Goal: Transaction & Acquisition: Obtain resource

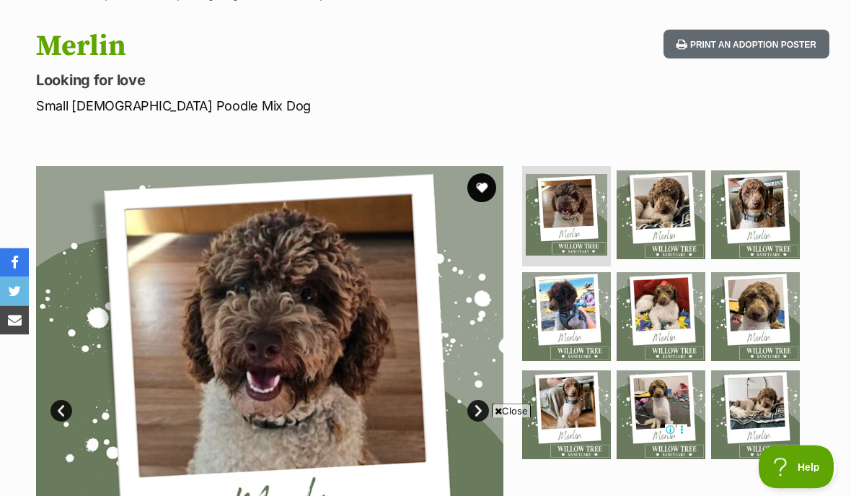
scroll to position [136, 0]
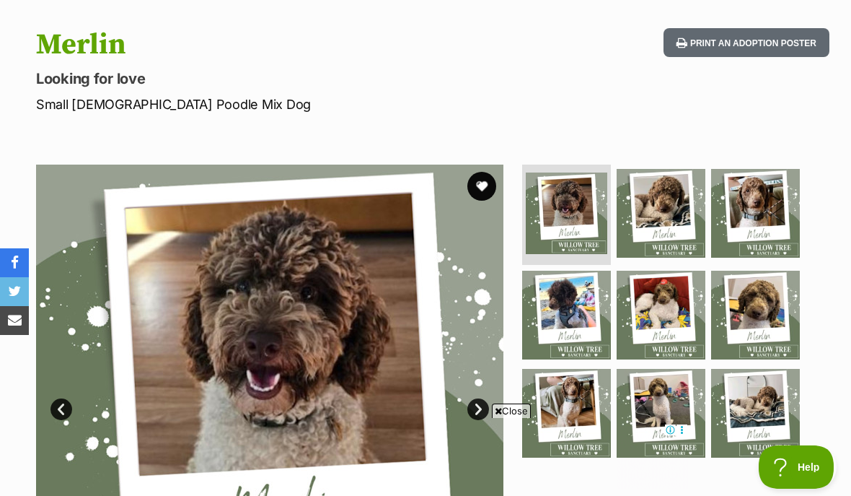
click at [320, 366] on img at bounding box center [270, 398] width 468 height 468
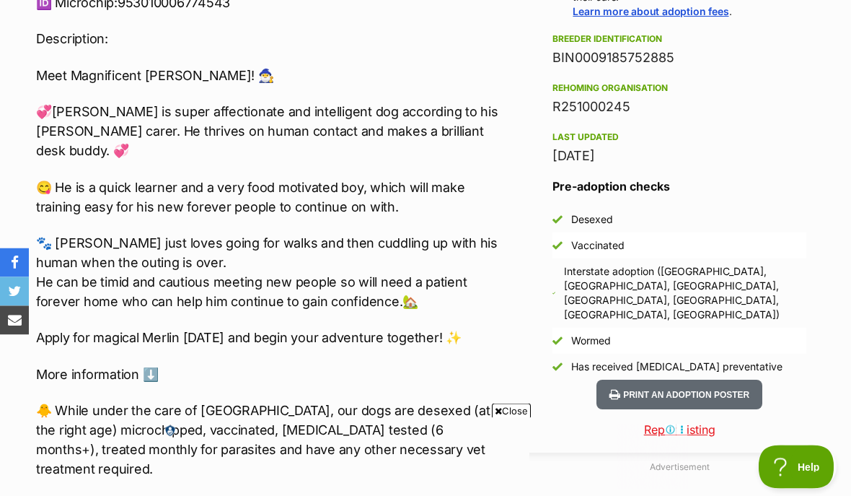
scroll to position [1139, 0]
click at [338, 281] on p "🐾 Merlin just loves going for walks and then cuddling up with his human when th…" at bounding box center [271, 273] width 470 height 78
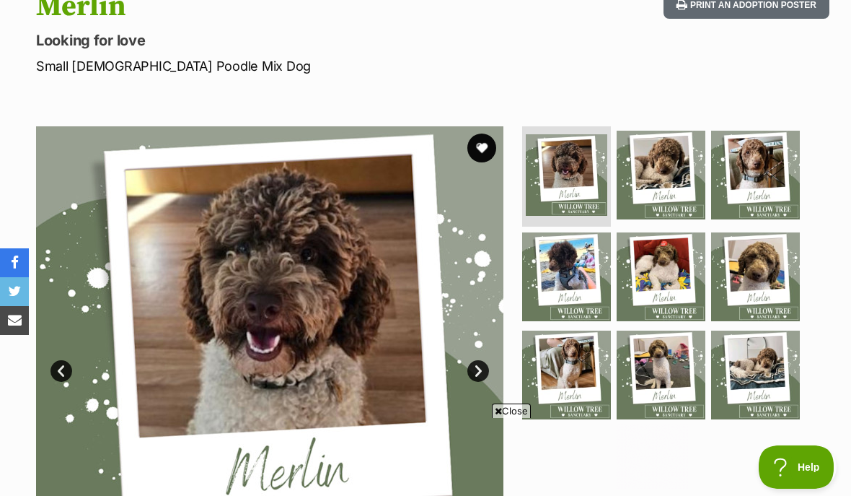
scroll to position [0, 0]
click at [479, 374] on link "Next" at bounding box center [479, 371] width 22 height 22
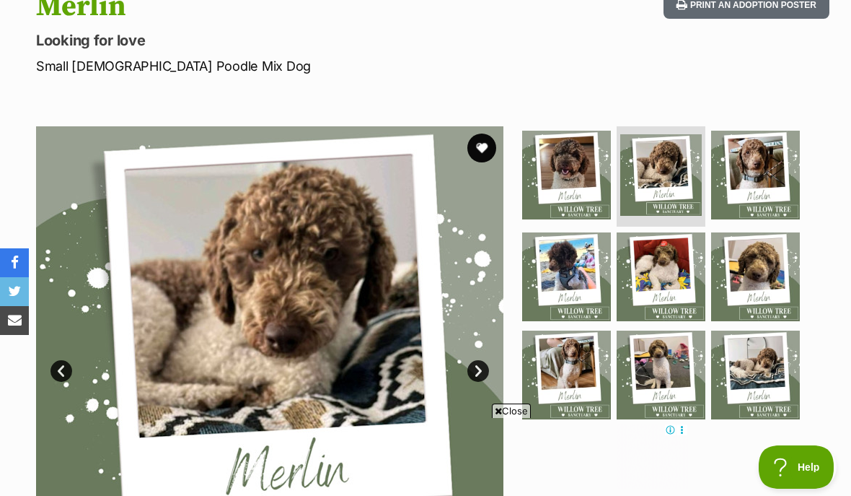
click at [480, 376] on link "Next" at bounding box center [479, 371] width 22 height 22
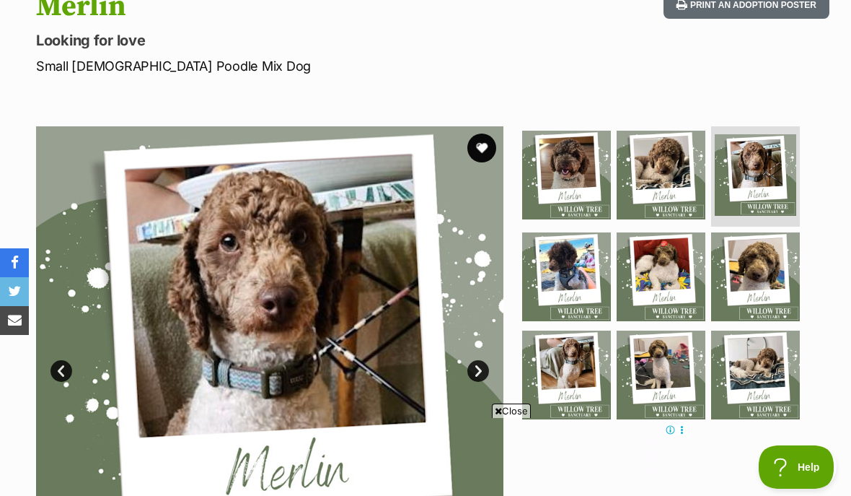
click at [478, 377] on link "Next" at bounding box center [479, 371] width 22 height 22
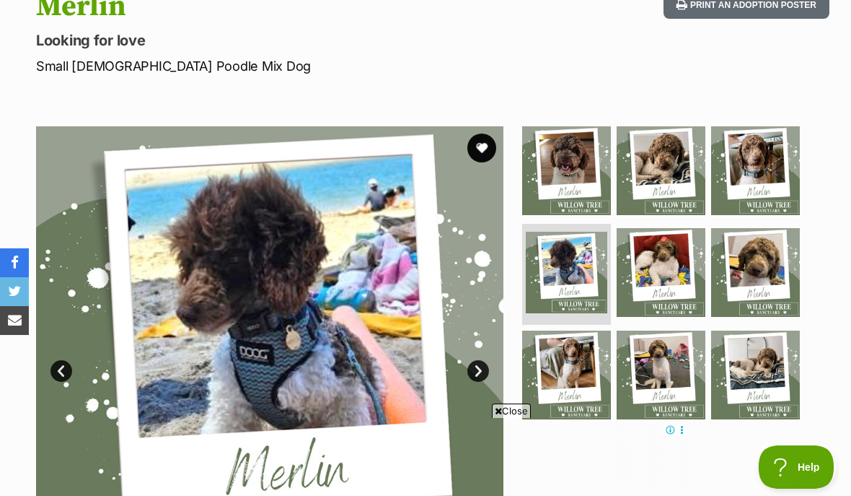
click at [512, 418] on span "Close" at bounding box center [511, 410] width 39 height 14
click at [478, 363] on link "Next" at bounding box center [479, 371] width 22 height 22
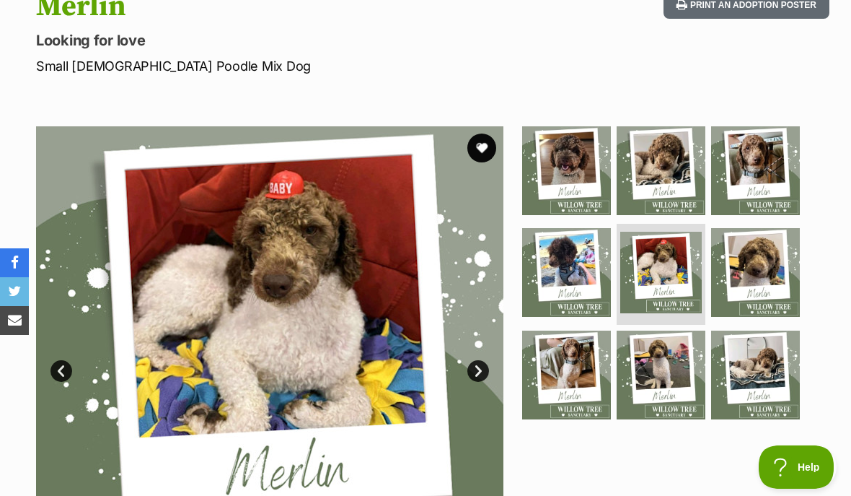
click at [478, 369] on link "Next" at bounding box center [479, 371] width 22 height 22
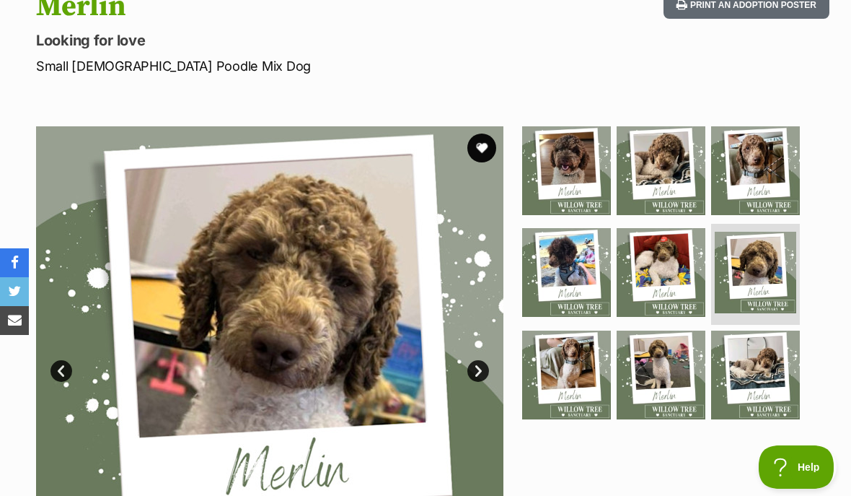
click at [481, 379] on link "Next" at bounding box center [479, 371] width 22 height 22
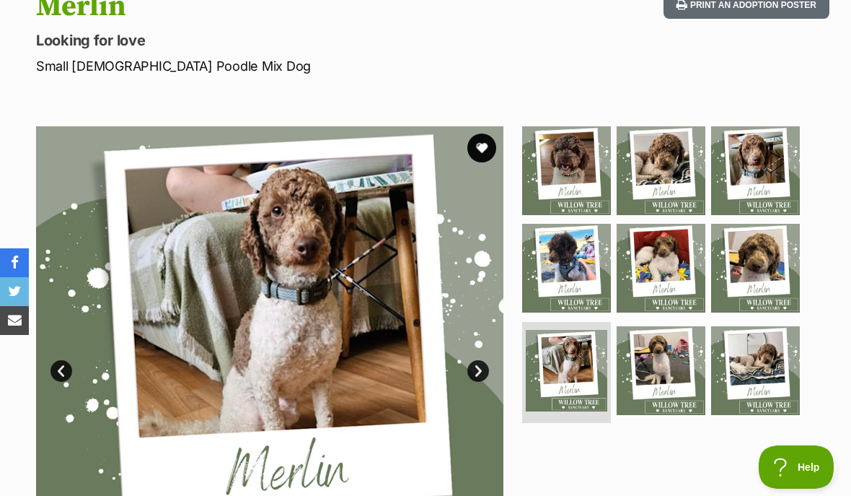
click at [483, 377] on link "Next" at bounding box center [479, 371] width 22 height 22
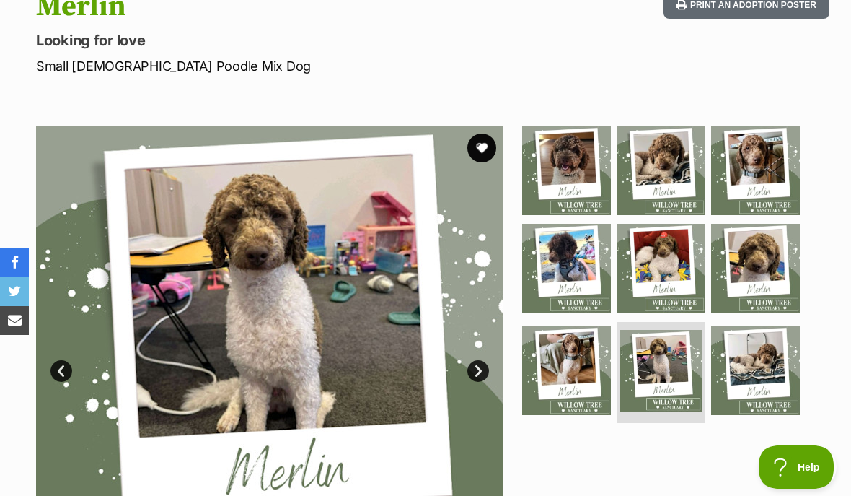
click at [475, 380] on link "Next" at bounding box center [479, 371] width 22 height 22
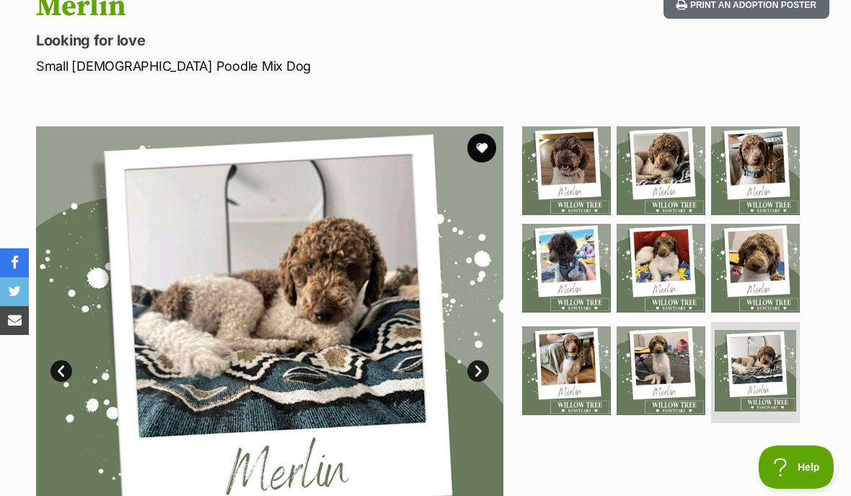
click at [476, 388] on img at bounding box center [270, 360] width 468 height 468
click at [483, 370] on link "Next" at bounding box center [479, 371] width 22 height 22
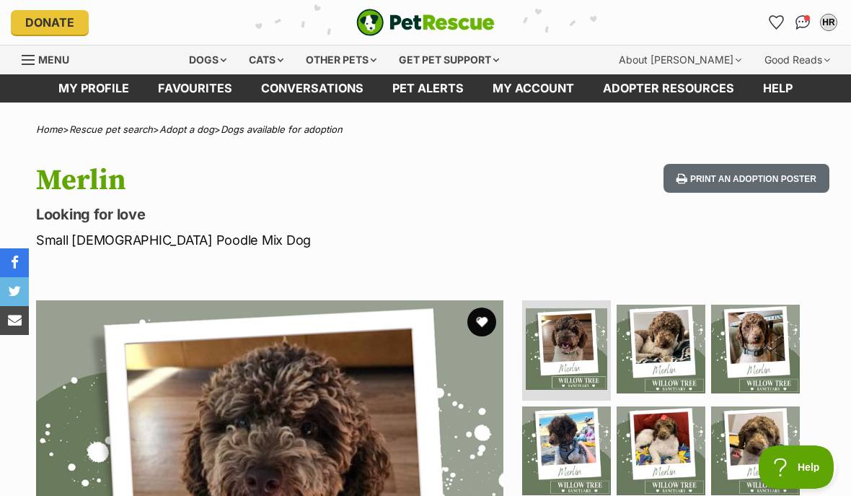
click at [227, 62] on div "Dogs" at bounding box center [208, 59] width 58 height 29
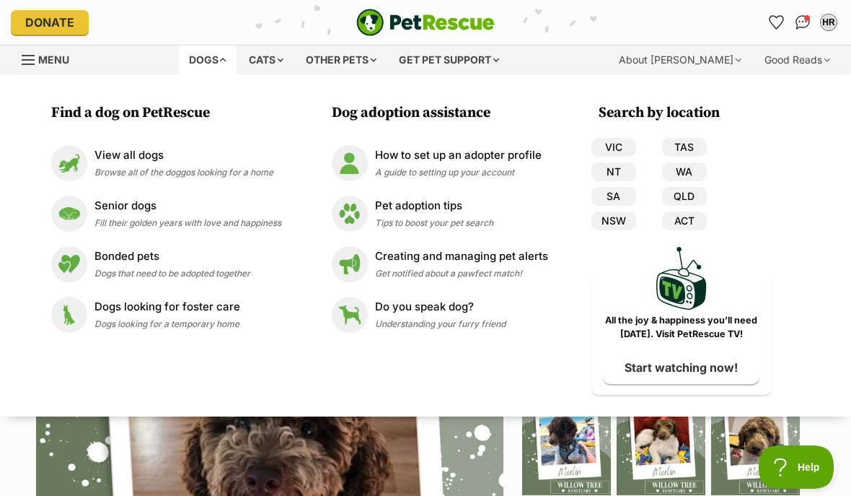
click at [144, 162] on p "View all dogs" at bounding box center [184, 155] width 179 height 17
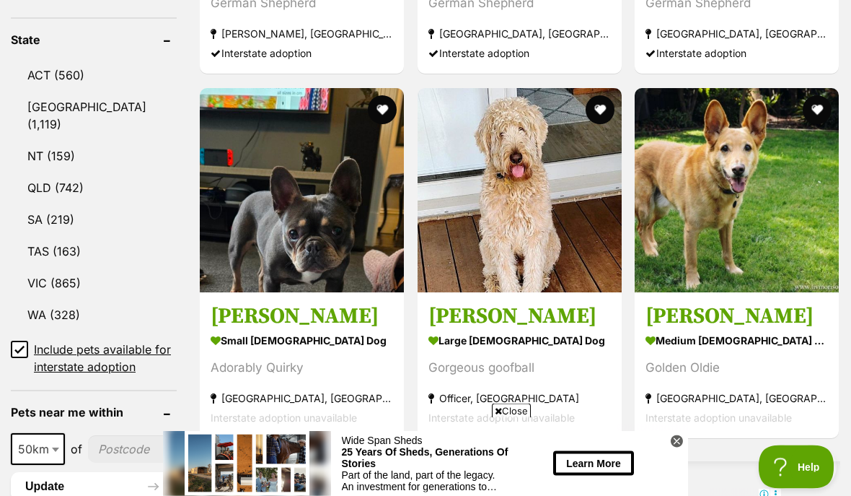
scroll to position [782, 0]
click at [333, 426] on article "1138886 Lily Tamblyn small female Dog Adorably Quirky Northcote, VIC Interstate…" at bounding box center [301, 263] width 207 height 353
click at [56, 172] on link "QLD (742)" at bounding box center [94, 187] width 166 height 30
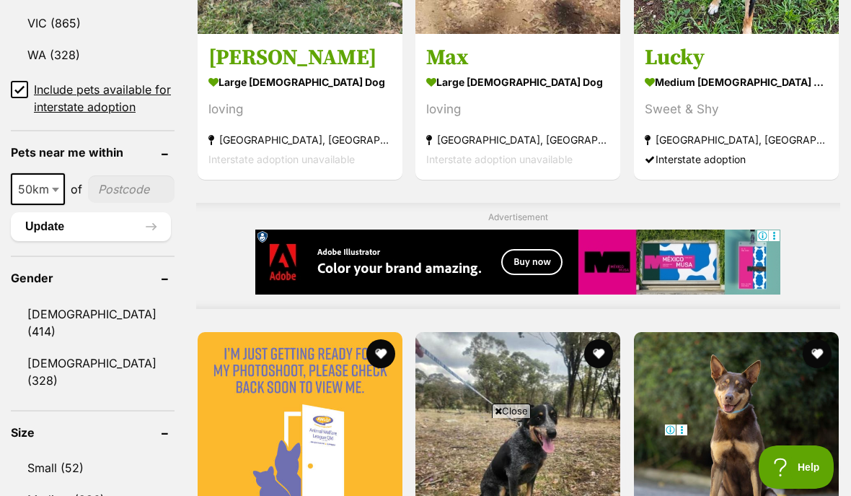
click at [50, 173] on span at bounding box center [57, 189] width 14 height 32
select select "250"
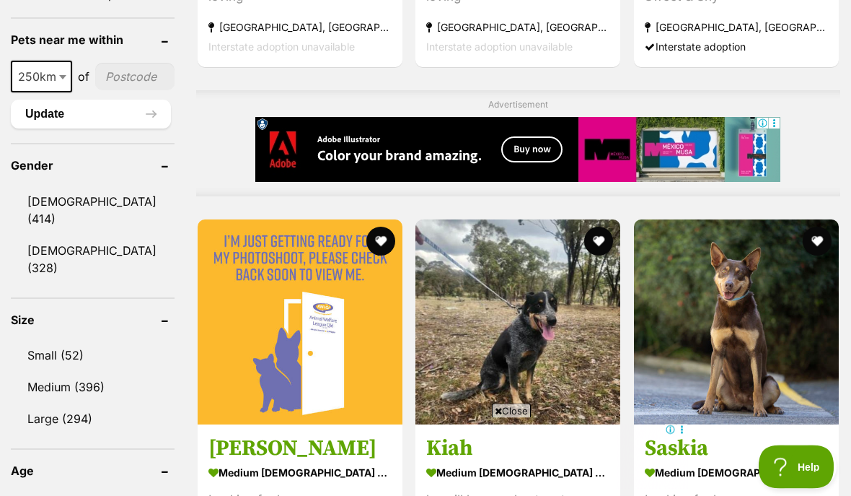
scroll to position [1154, 0]
click at [63, 340] on link "Small (52)" at bounding box center [93, 355] width 164 height 30
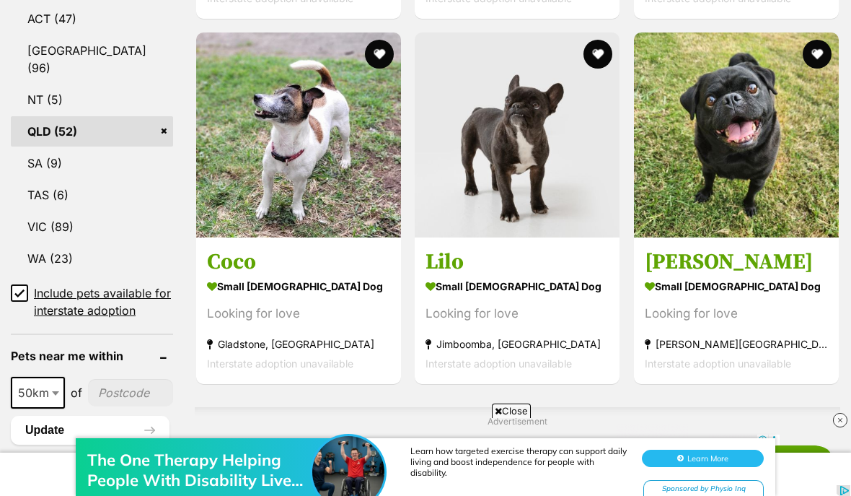
scroll to position [839, 0]
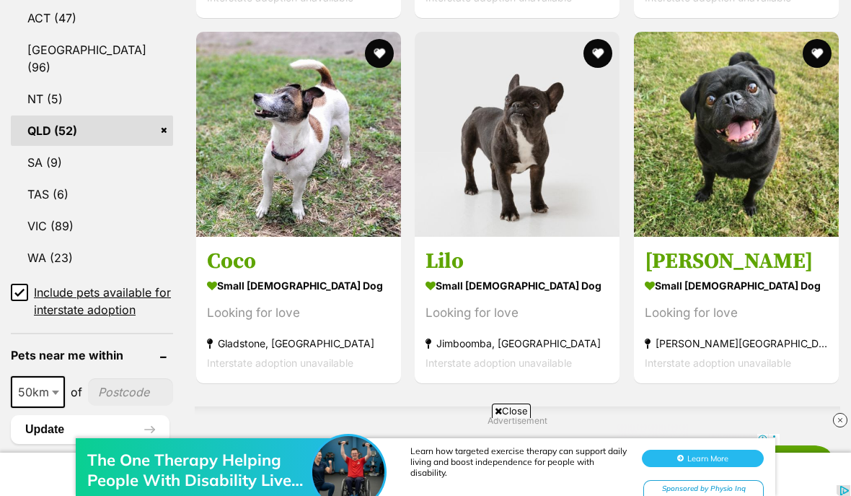
click at [46, 382] on span "50km" at bounding box center [37, 392] width 51 height 20
select select "250"
click at [113, 378] on input"] "postcode" at bounding box center [134, 391] width 78 height 27
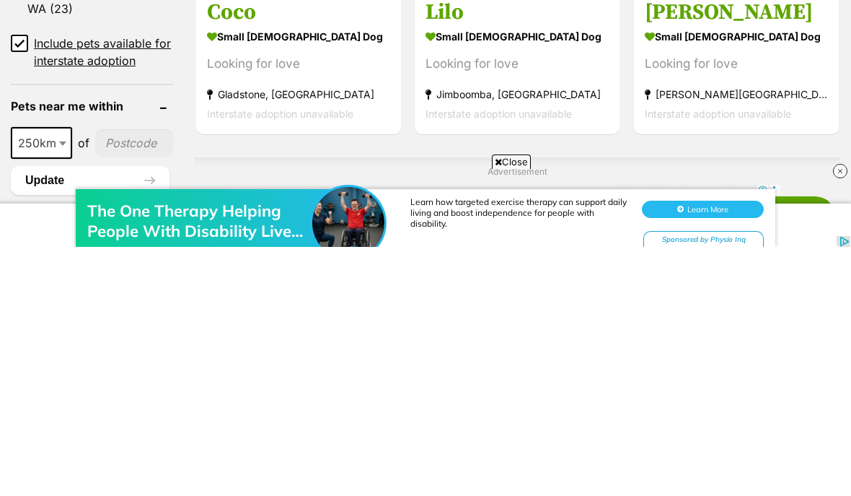
type input"] "4220"
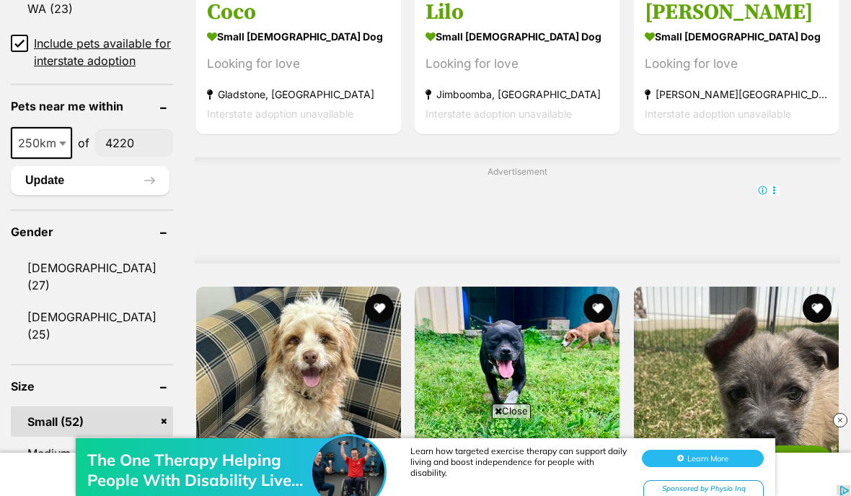
click at [64, 166] on button "Update" at bounding box center [90, 180] width 159 height 29
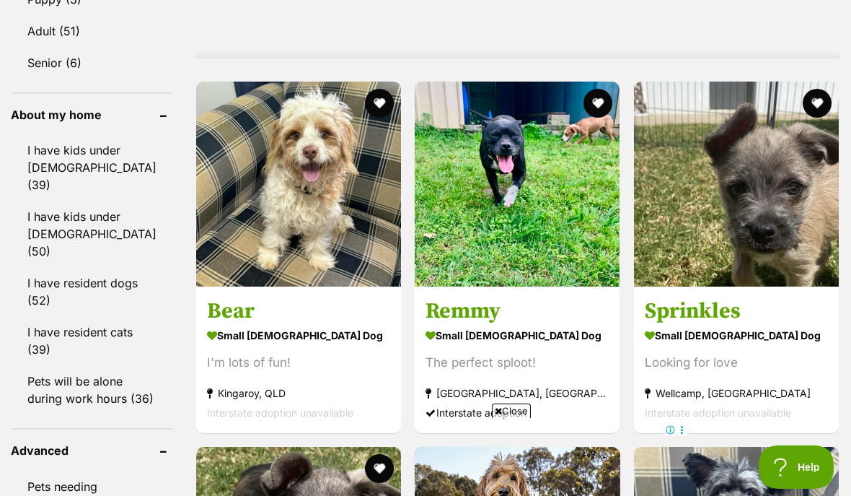
scroll to position [1279, 0]
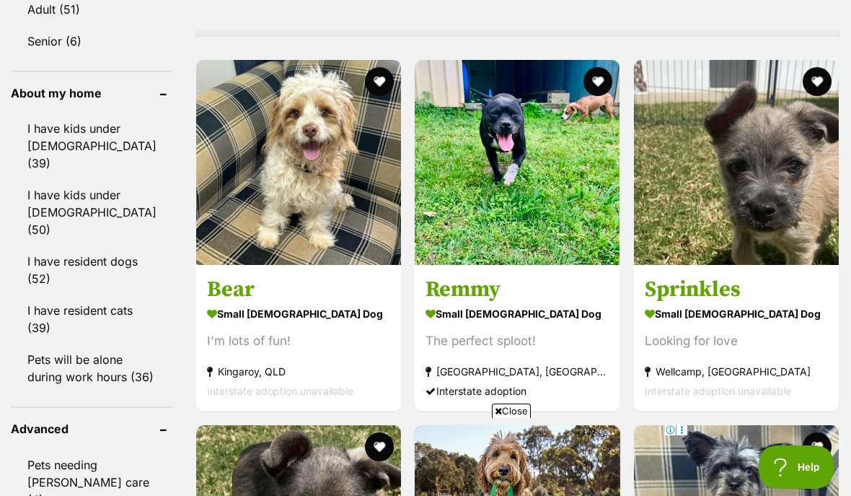
click at [82, 246] on link "I have resident dogs (52)" at bounding box center [92, 270] width 162 height 48
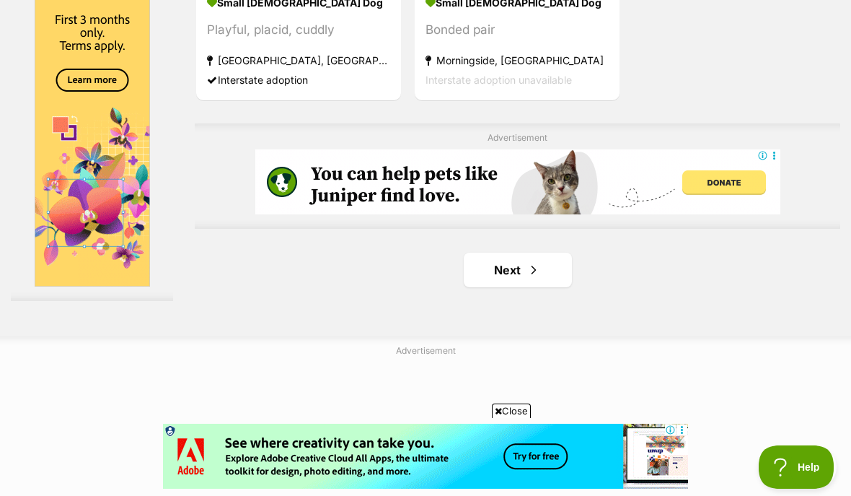
click at [520, 287] on link "Next" at bounding box center [518, 270] width 108 height 35
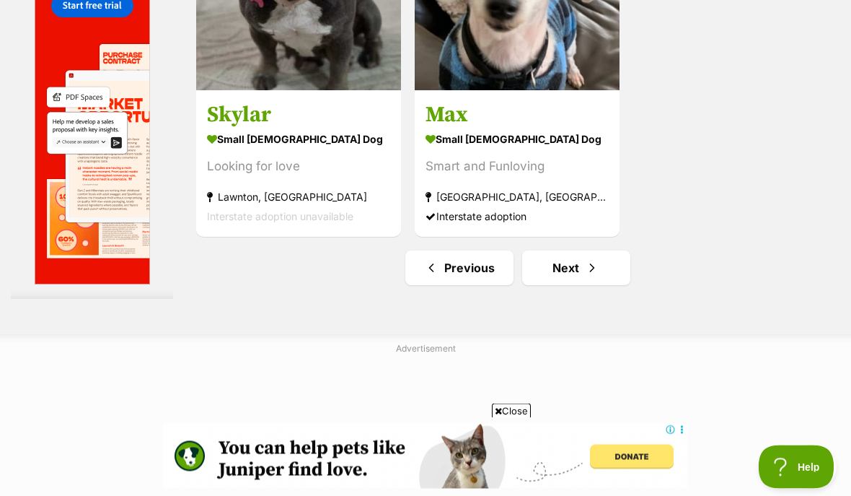
scroll to position [3214, 0]
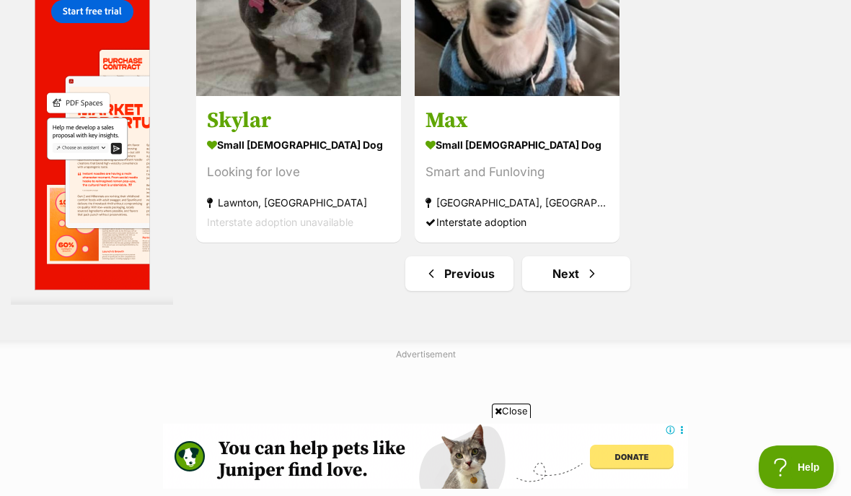
click at [563, 291] on link "Next" at bounding box center [576, 273] width 108 height 35
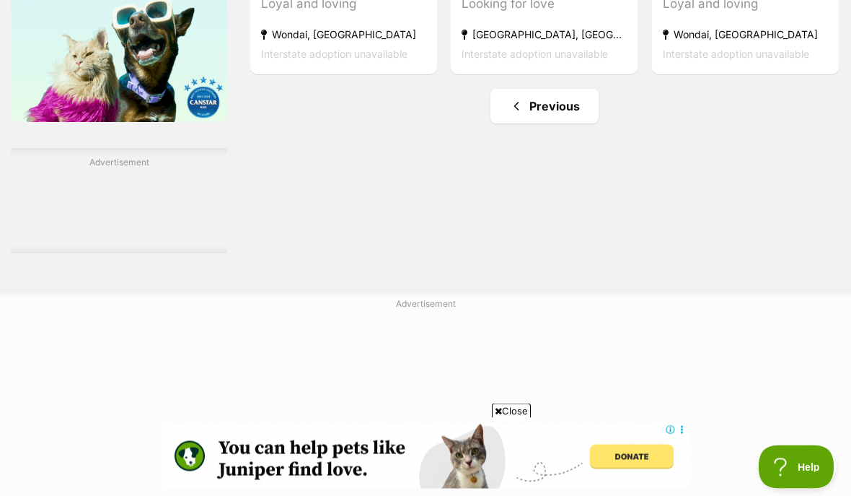
scroll to position [2078, 0]
click at [557, 123] on link "Previous" at bounding box center [545, 106] width 108 height 35
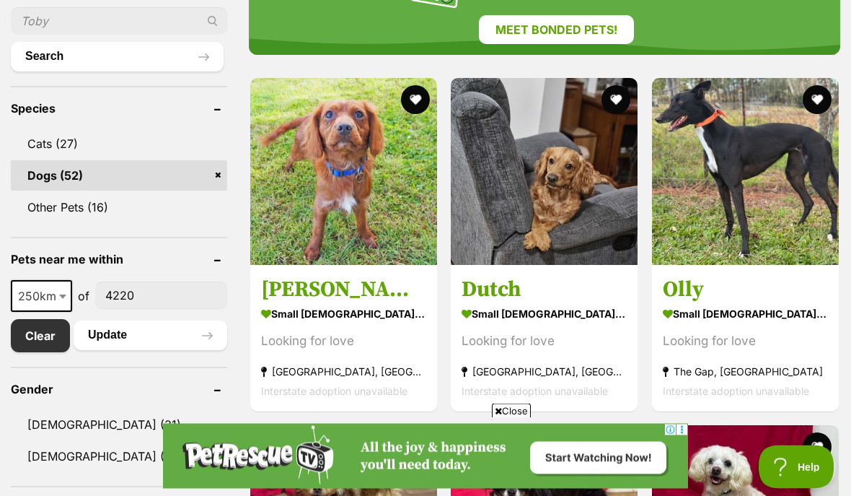
scroll to position [569, 0]
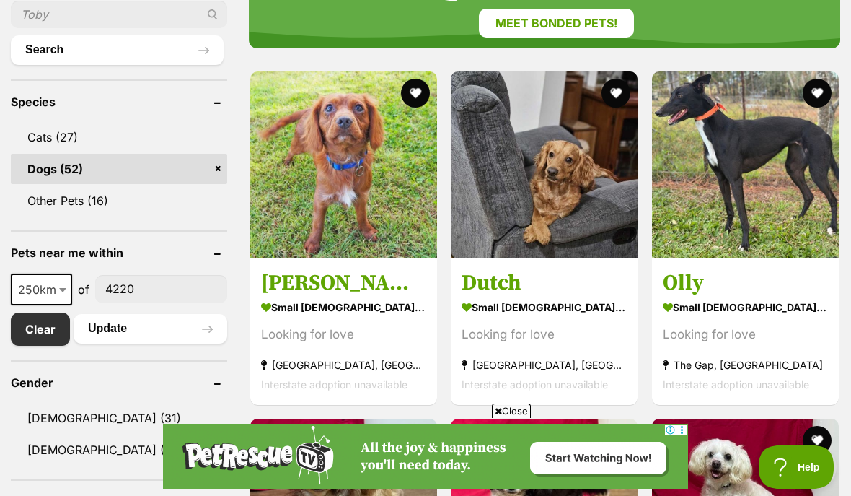
click at [548, 213] on img at bounding box center [544, 164] width 187 height 187
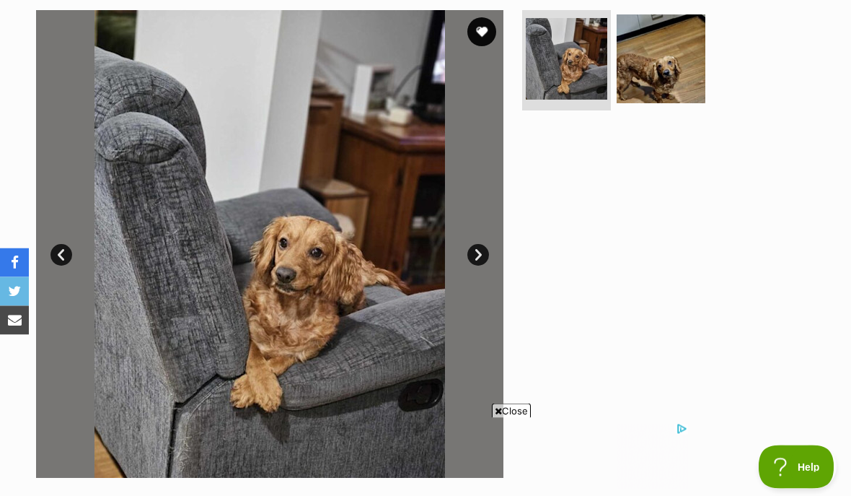
scroll to position [279, 0]
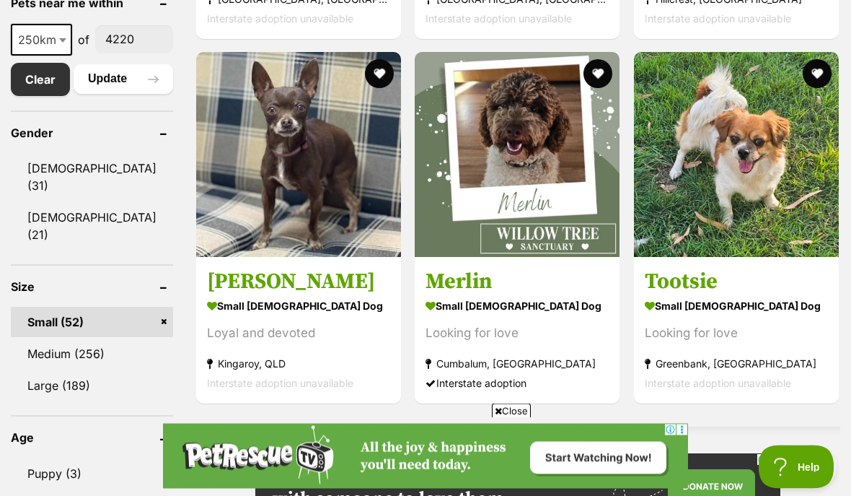
scroll to position [818, 0]
click at [522, 185] on img at bounding box center [517, 154] width 205 height 205
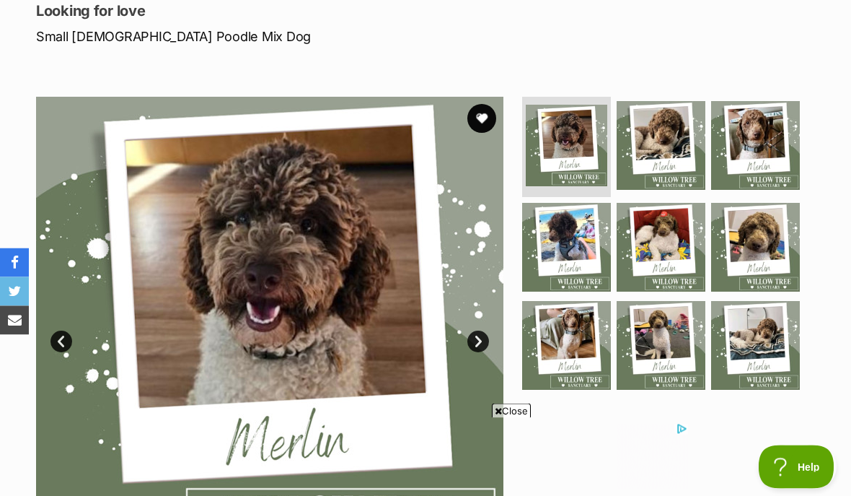
scroll to position [203, 0]
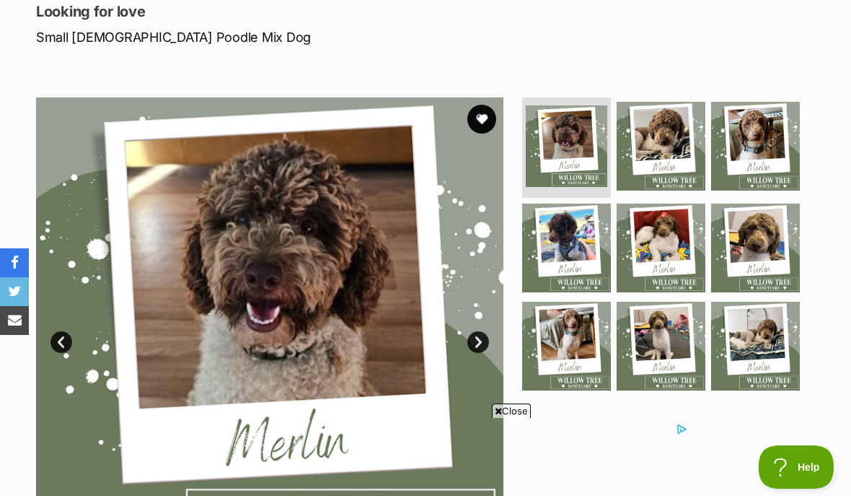
click at [472, 344] on link "Next" at bounding box center [479, 342] width 22 height 22
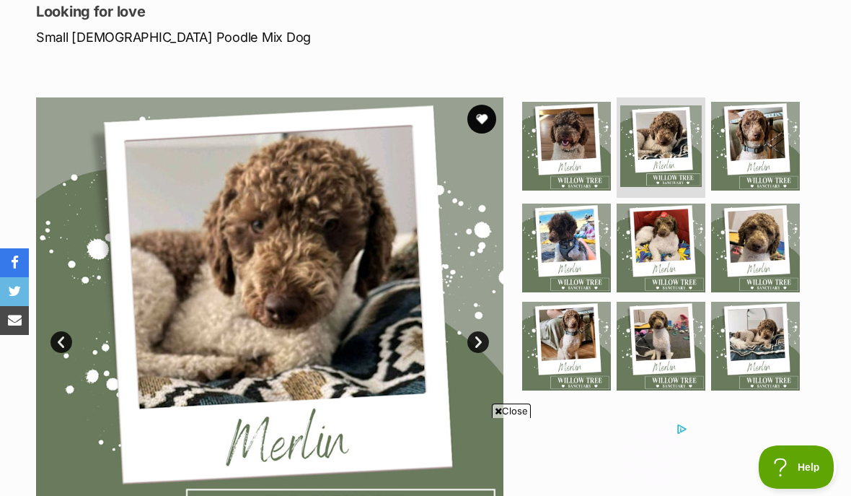
click at [484, 337] on link "Next" at bounding box center [479, 342] width 22 height 22
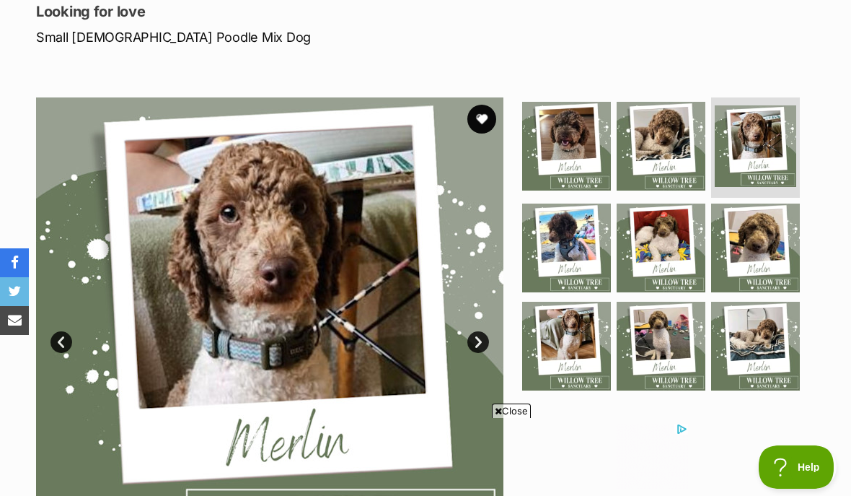
click at [478, 346] on link "Next" at bounding box center [479, 342] width 22 height 22
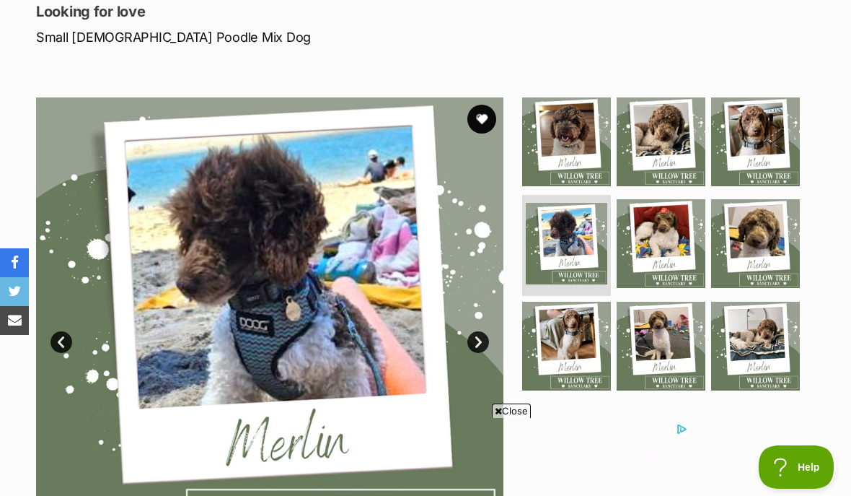
click at [479, 343] on link "Next" at bounding box center [479, 342] width 22 height 22
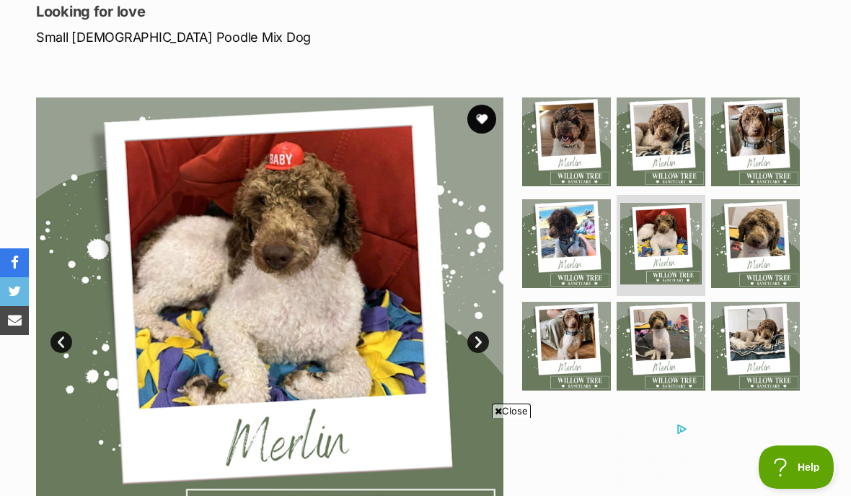
click at [486, 345] on link "Next" at bounding box center [479, 342] width 22 height 22
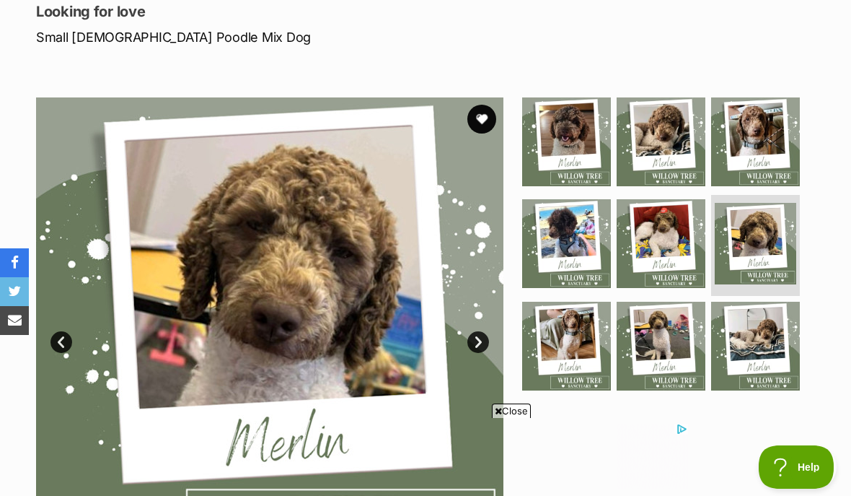
click at [484, 341] on link "Next" at bounding box center [479, 342] width 22 height 22
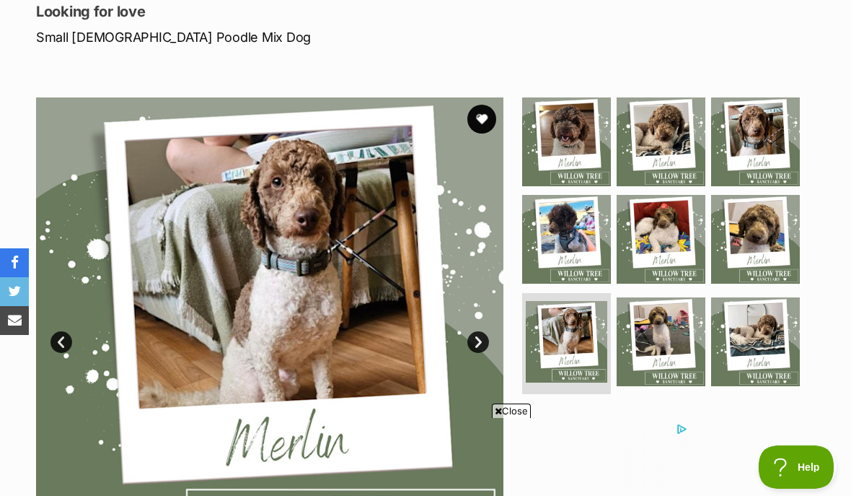
click at [487, 341] on link "Next" at bounding box center [479, 342] width 22 height 22
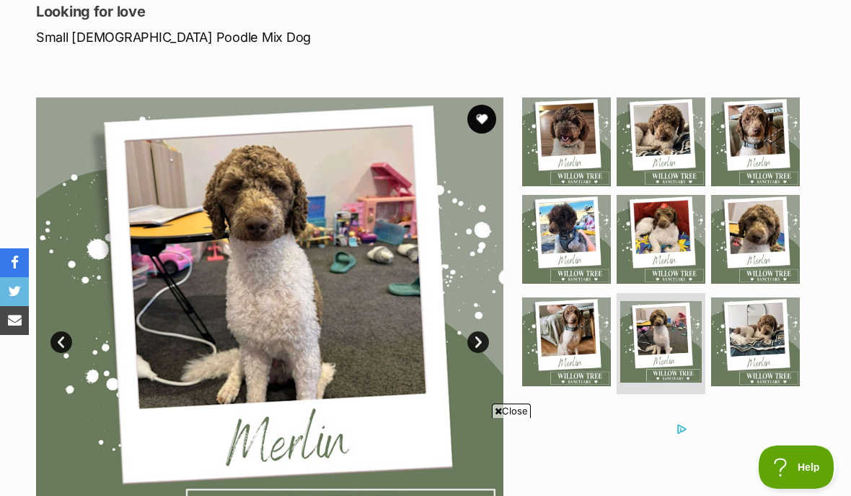
click at [491, 334] on img at bounding box center [270, 331] width 468 height 468
click at [488, 337] on link "Next" at bounding box center [479, 342] width 22 height 22
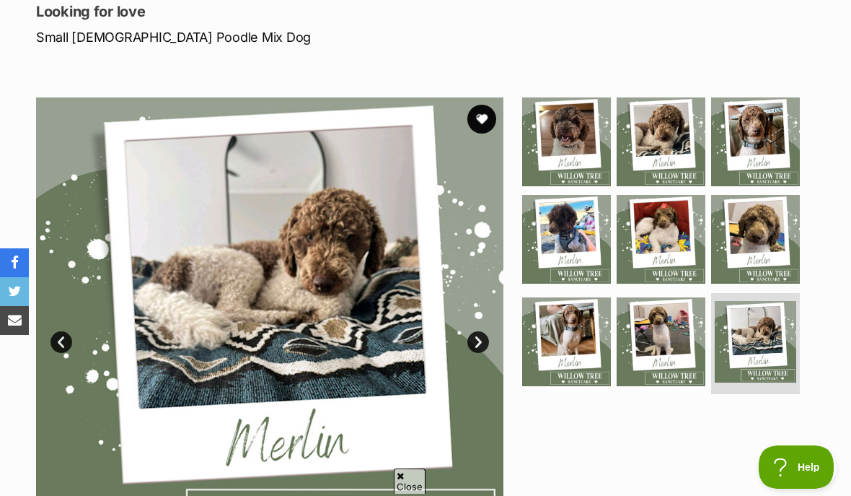
click at [486, 340] on link "Next" at bounding box center [479, 342] width 22 height 22
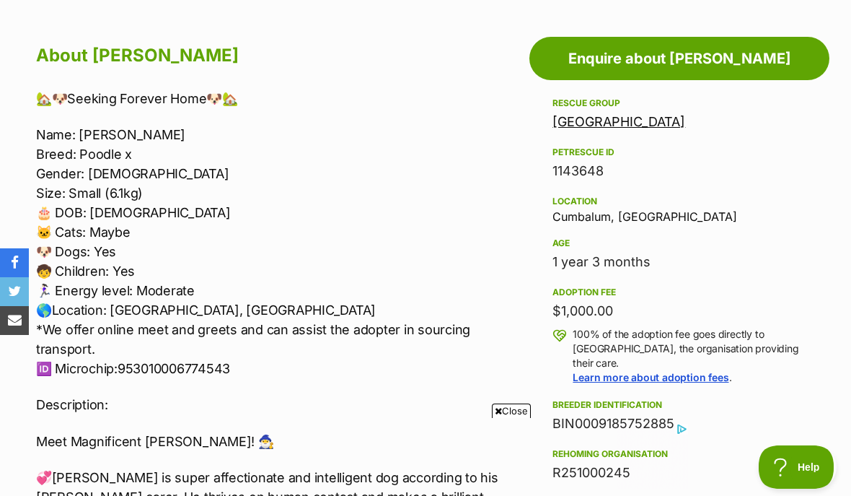
scroll to position [0, 0]
click at [379, 400] on p "Description:" at bounding box center [271, 404] width 470 height 19
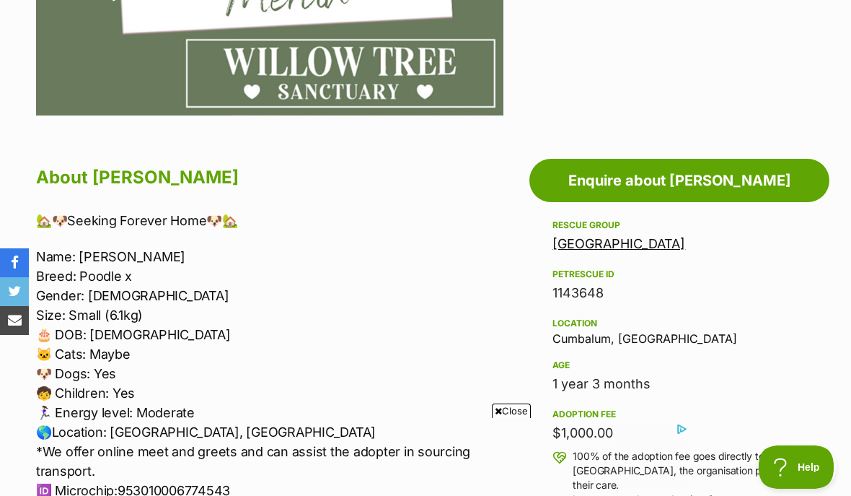
scroll to position [594, 0]
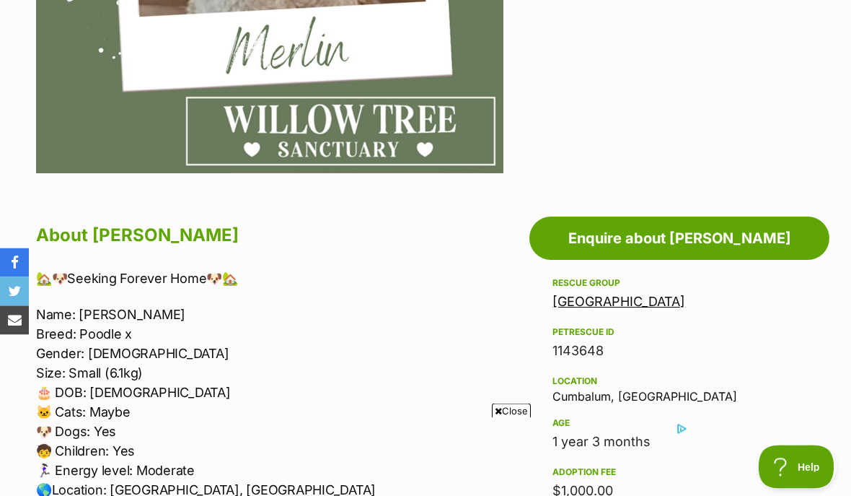
click at [684, 242] on link "Enquire about [PERSON_NAME]" at bounding box center [680, 238] width 300 height 43
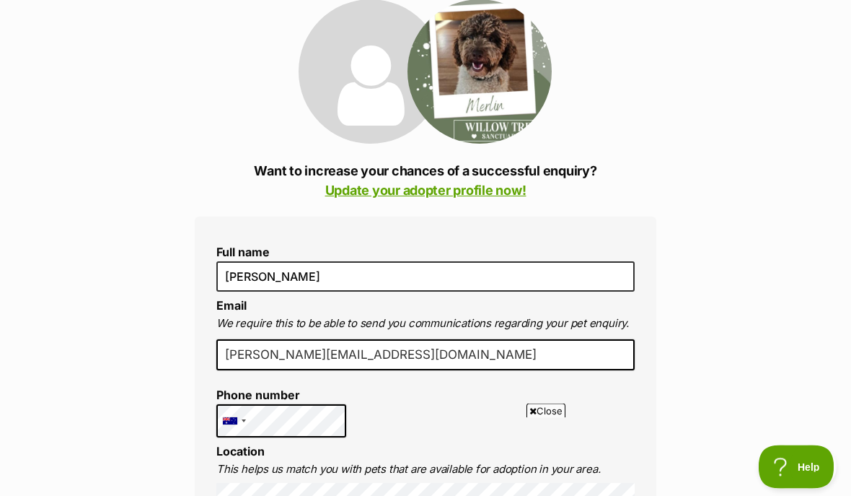
scroll to position [184, 0]
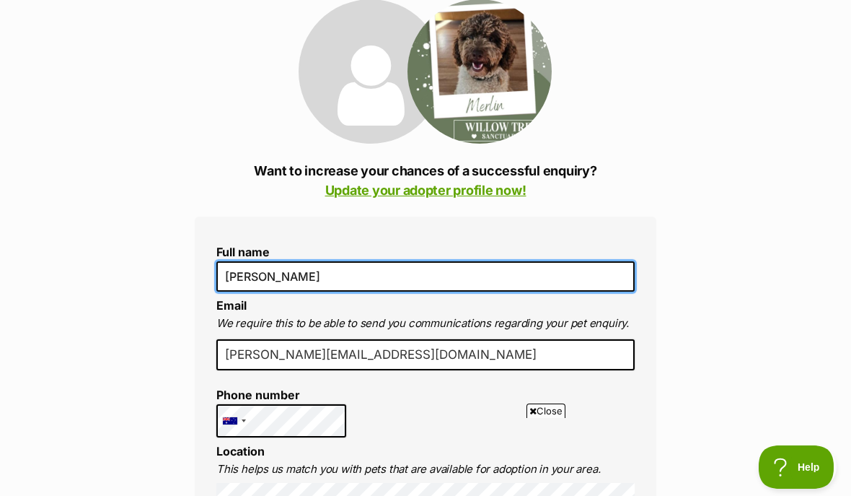
click at [340, 285] on input "[PERSON_NAME]" at bounding box center [425, 276] width 418 height 30
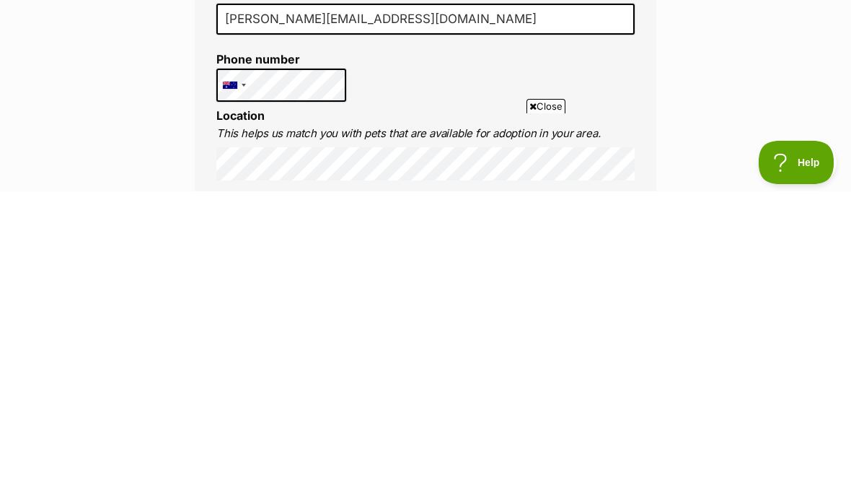
scroll to position [221, 0]
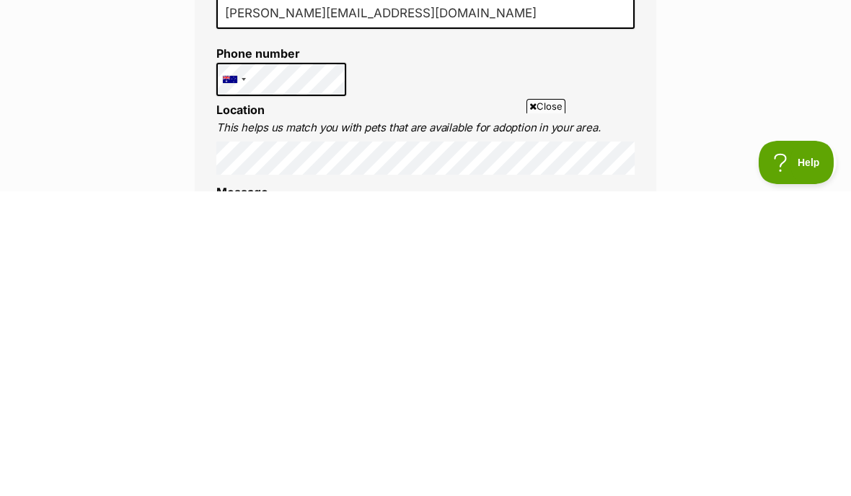
type input "Hans Robert Johnson"
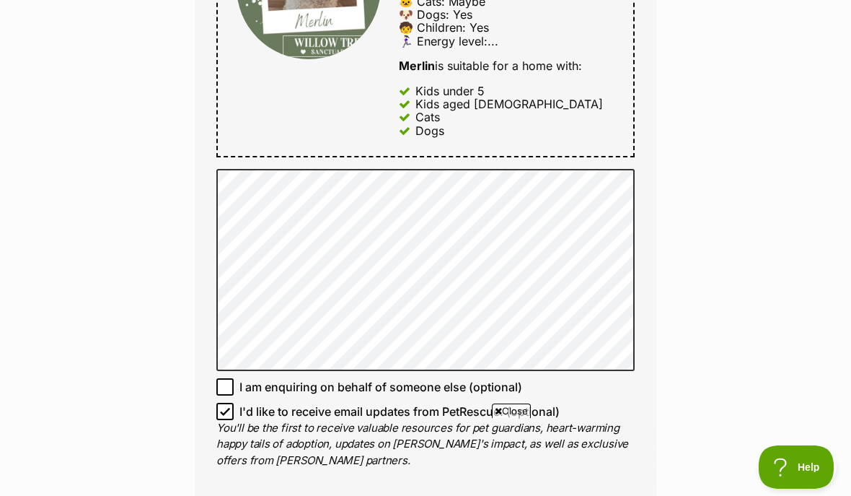
scroll to position [0, 0]
click at [230, 406] on input "I'd like to receive email updates from PetRescue. (optional)" at bounding box center [224, 411] width 17 height 17
checkbox input "false"
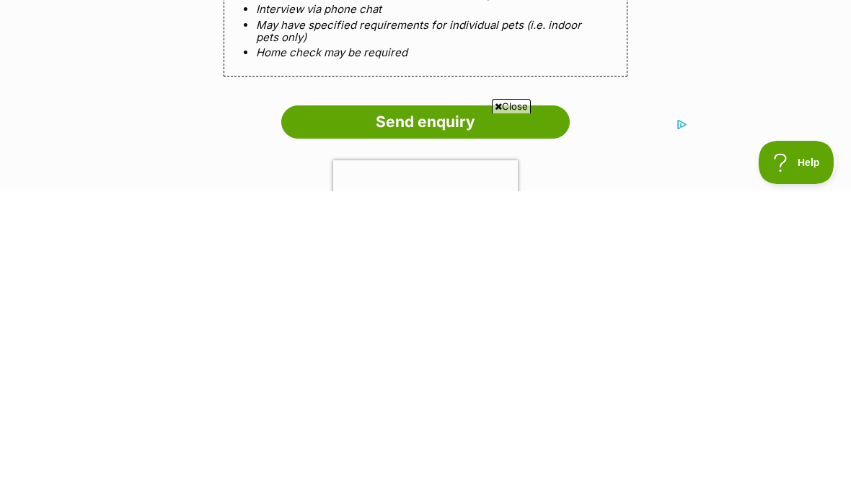
scroll to position [1357, 0]
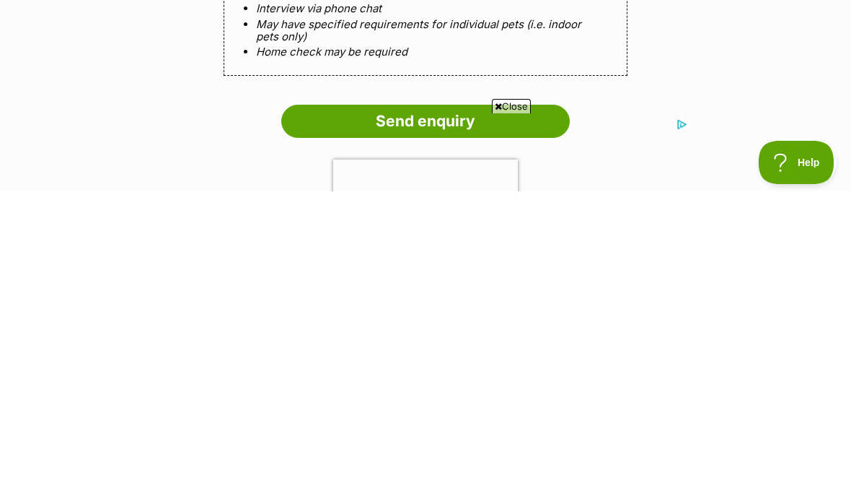
click at [407, 409] on input "Send enquiry" at bounding box center [425, 425] width 289 height 33
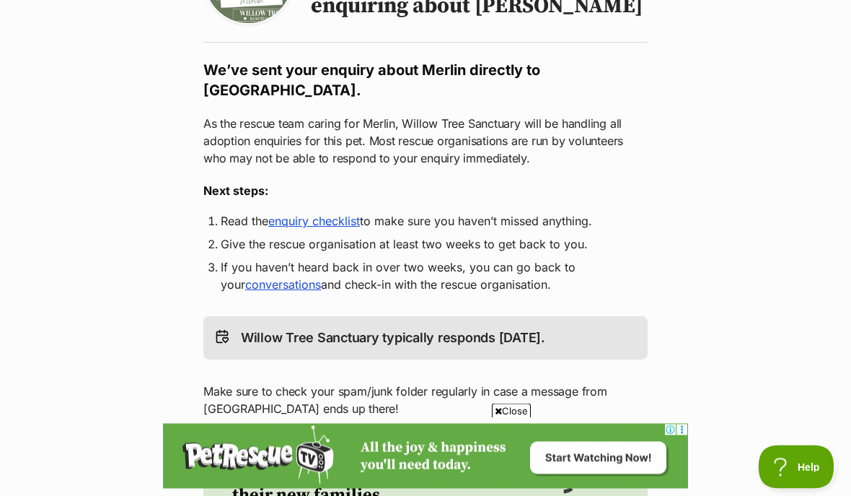
scroll to position [203, 0]
click at [325, 224] on link "enquiry checklist" at bounding box center [314, 221] width 92 height 14
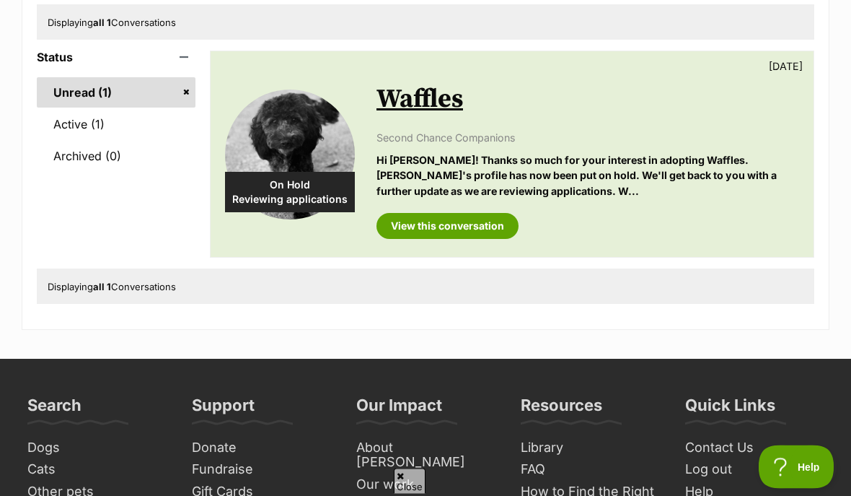
scroll to position [194, 0]
click at [443, 225] on link "View this conversation" at bounding box center [448, 226] width 142 height 26
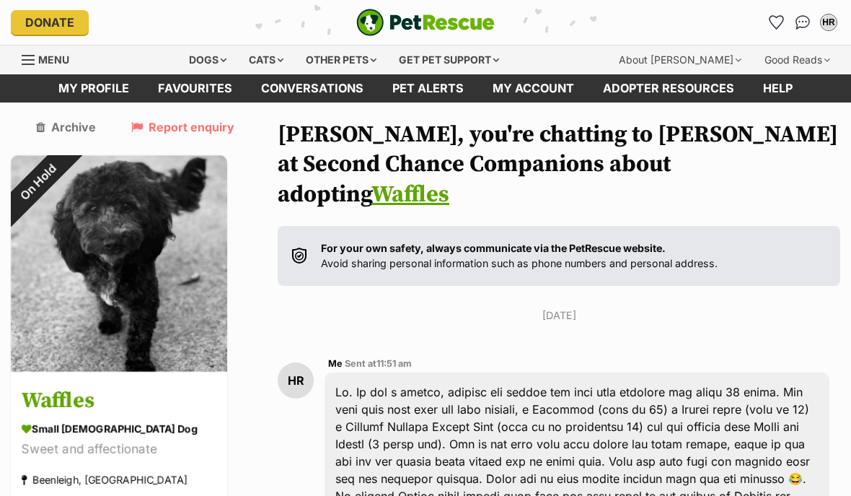
click at [65, 209] on div "On Hold" at bounding box center [38, 182] width 54 height 54
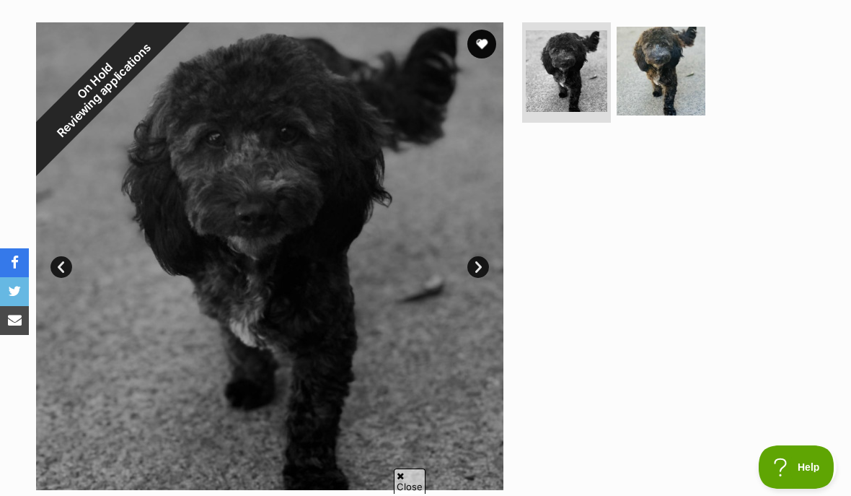
scroll to position [276, 0]
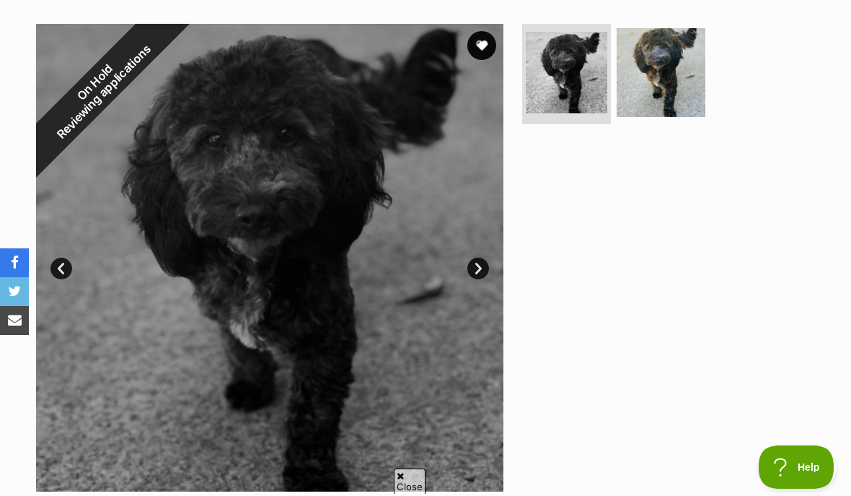
click at [473, 263] on link "Next" at bounding box center [479, 269] width 22 height 22
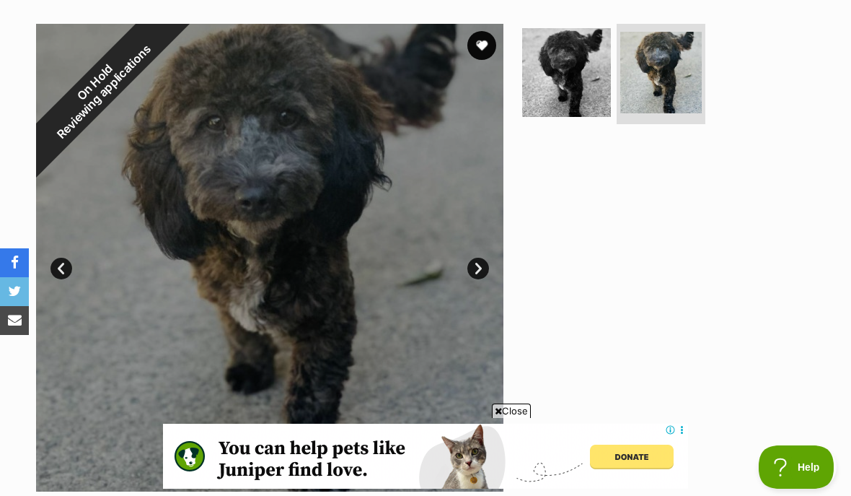
scroll to position [0, 0]
click at [57, 263] on link "Prev" at bounding box center [62, 269] width 22 height 22
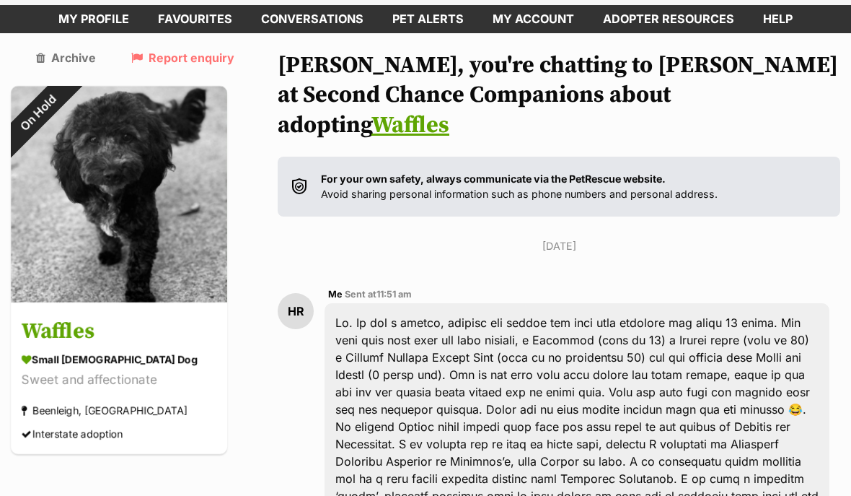
scroll to position [194, 0]
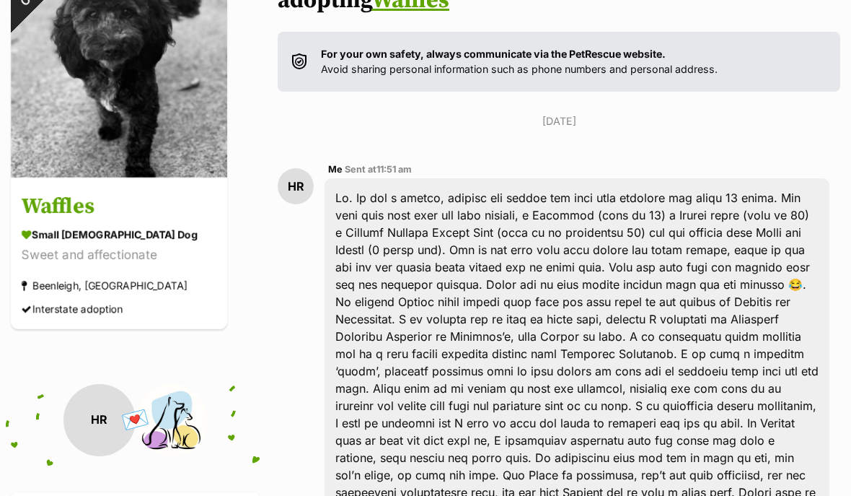
click at [548, 328] on div at bounding box center [577, 353] width 505 height 351
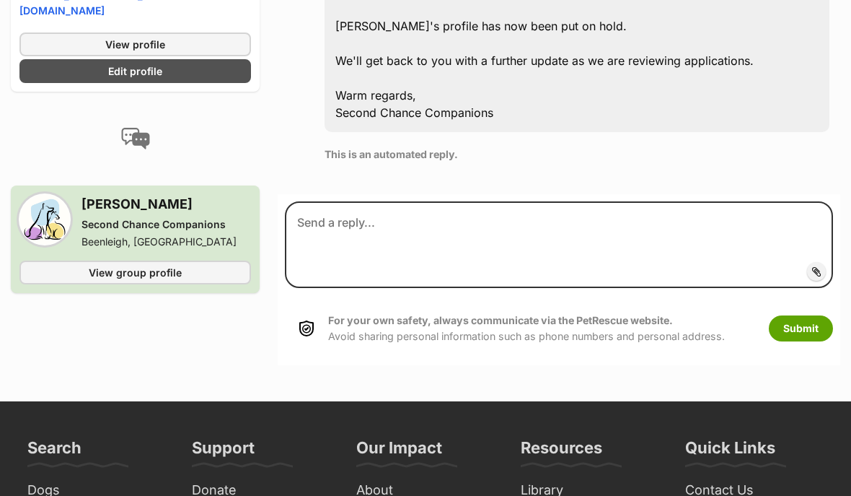
scroll to position [802, 0]
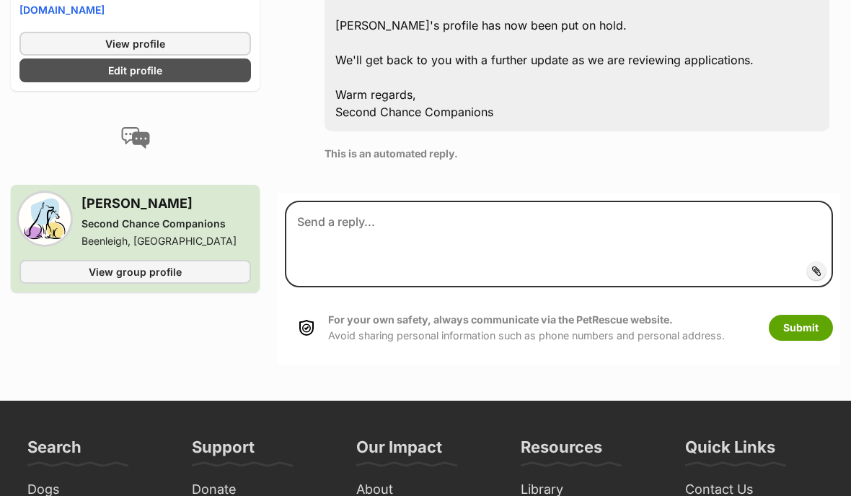
click at [149, 260] on link "View group profile" at bounding box center [135, 272] width 232 height 24
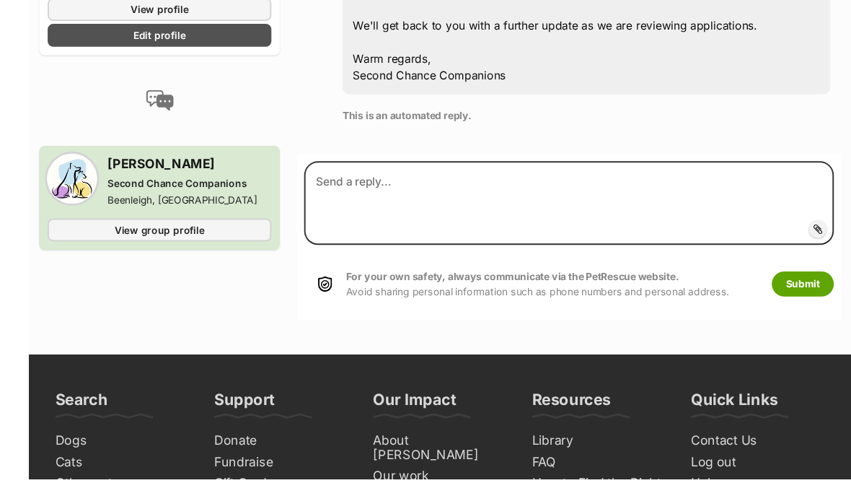
scroll to position [877, 0]
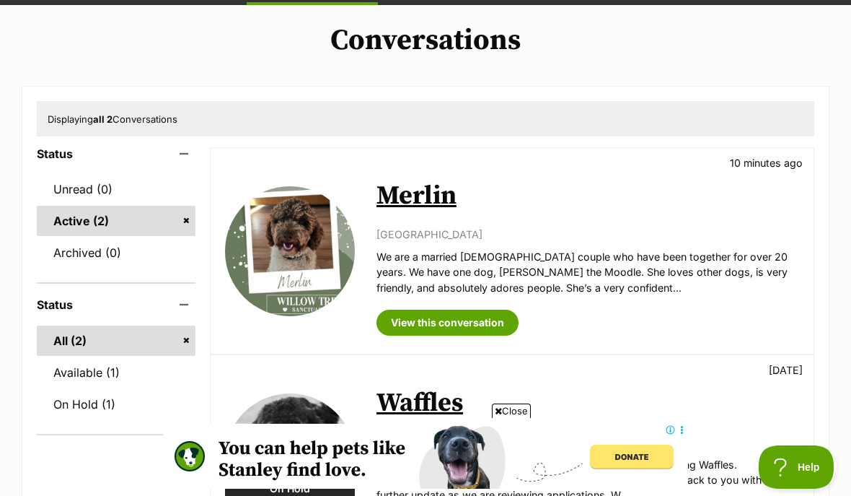
click at [468, 323] on link "View this conversation" at bounding box center [448, 323] width 142 height 26
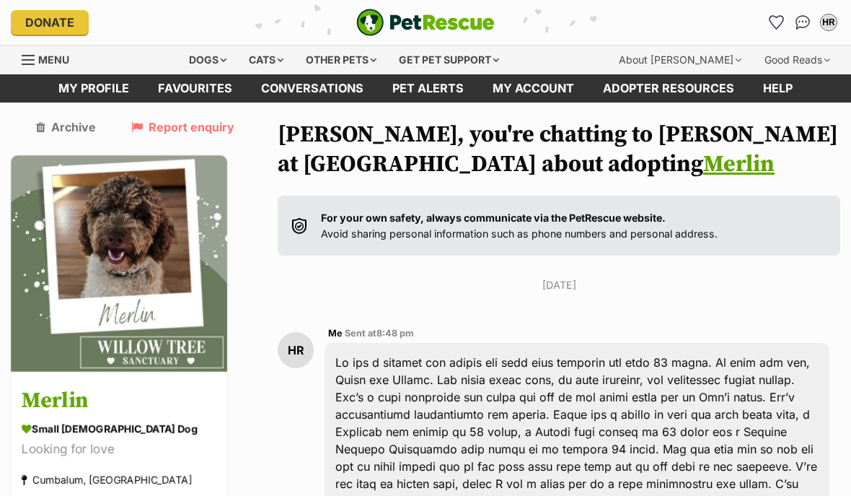
click at [133, 273] on img at bounding box center [119, 263] width 216 height 216
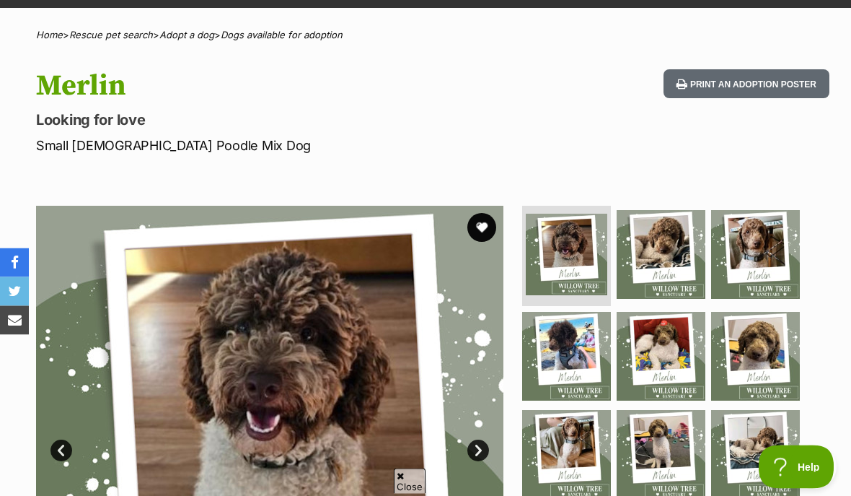
scroll to position [95, 0]
click at [478, 452] on link "Next" at bounding box center [479, 450] width 22 height 22
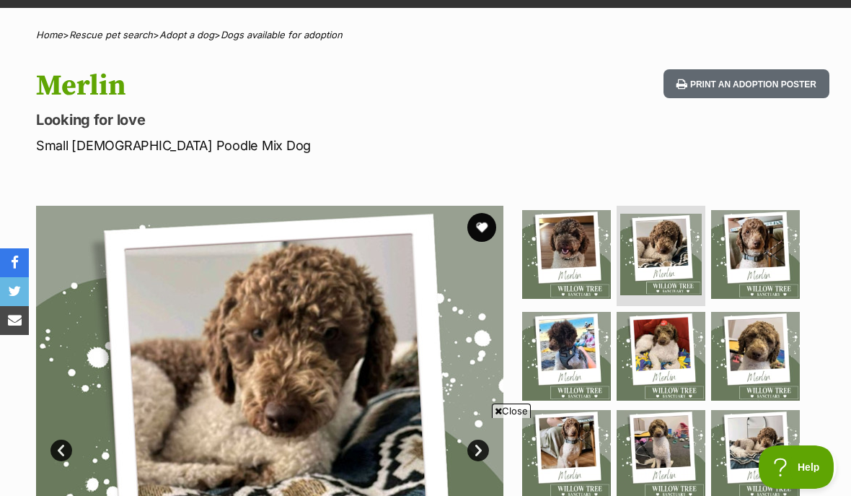
scroll to position [0, 0]
click at [476, 459] on link "Next" at bounding box center [479, 450] width 22 height 22
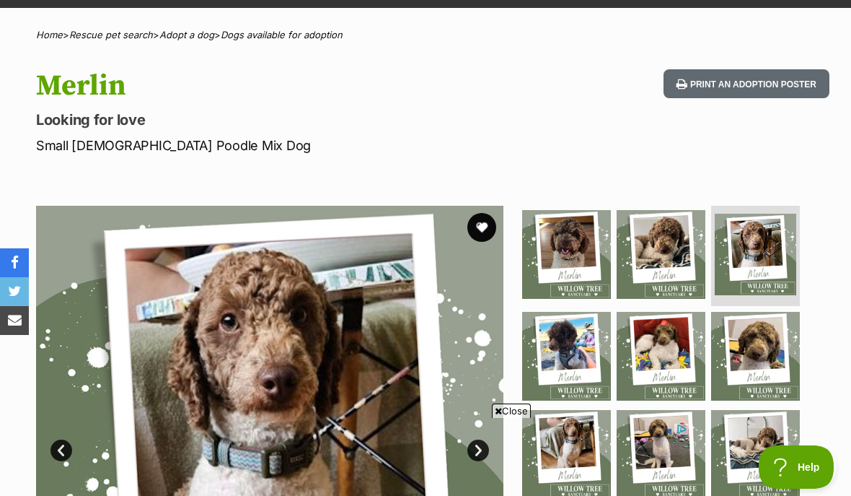
click at [478, 468] on img at bounding box center [270, 440] width 468 height 468
click at [478, 455] on link "Next" at bounding box center [479, 450] width 22 height 22
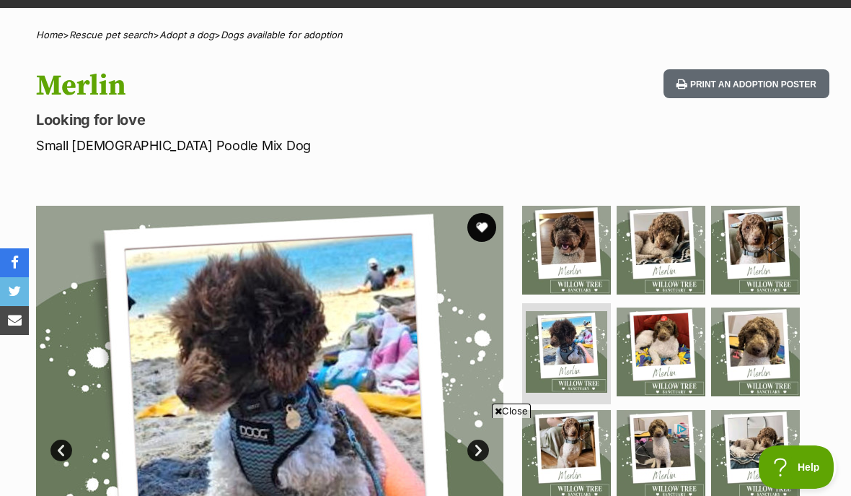
click at [478, 456] on link "Next" at bounding box center [479, 450] width 22 height 22
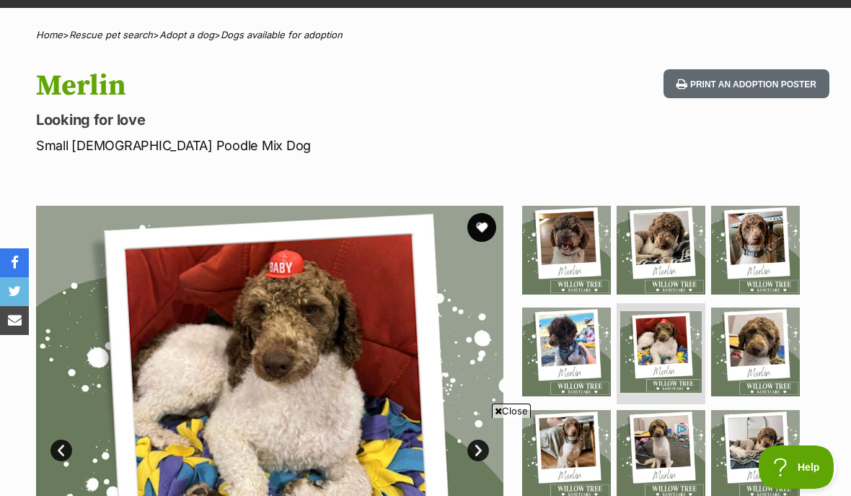
click at [473, 455] on link "Next" at bounding box center [479, 450] width 22 height 22
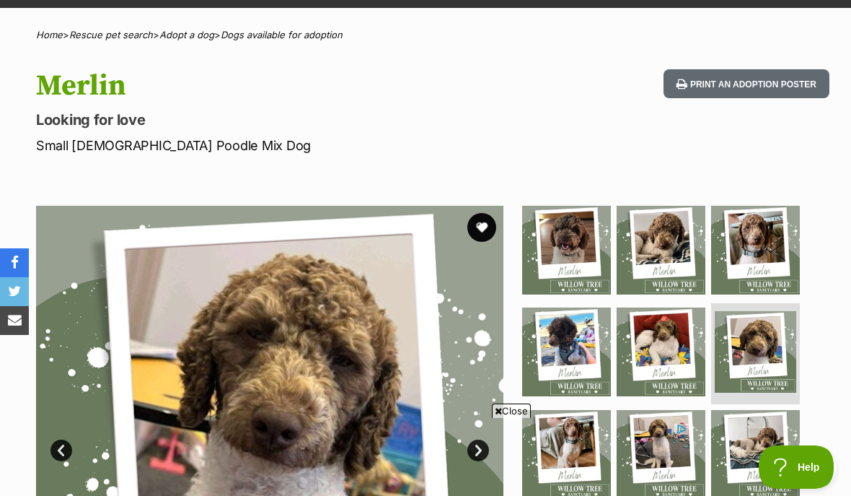
click at [470, 452] on link "Next" at bounding box center [479, 450] width 22 height 22
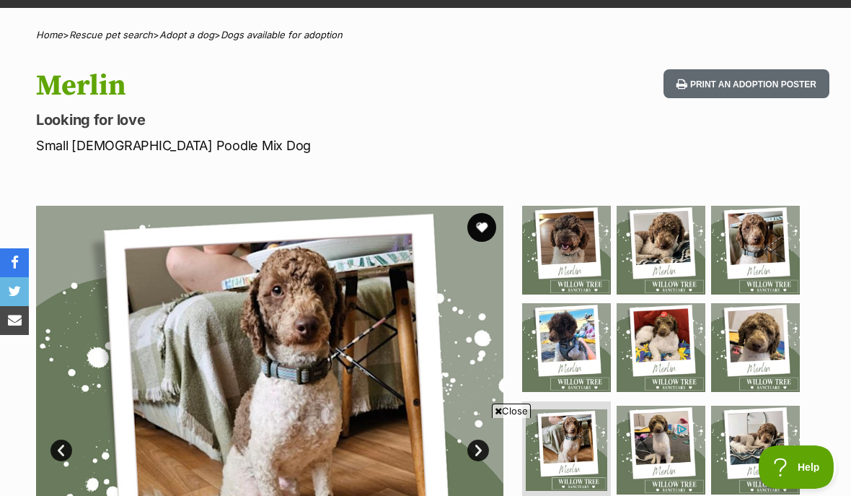
click at [469, 453] on link "Next" at bounding box center [479, 450] width 22 height 22
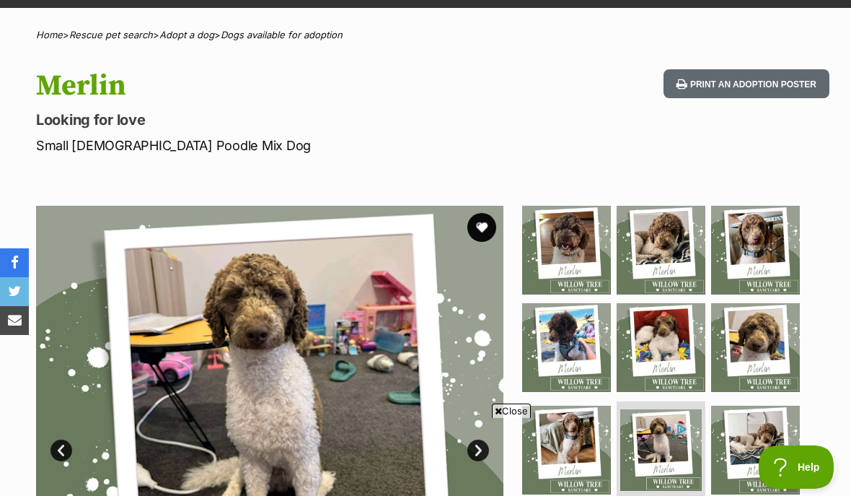
click at [468, 458] on img at bounding box center [270, 440] width 468 height 468
click at [475, 449] on link "Next" at bounding box center [479, 450] width 22 height 22
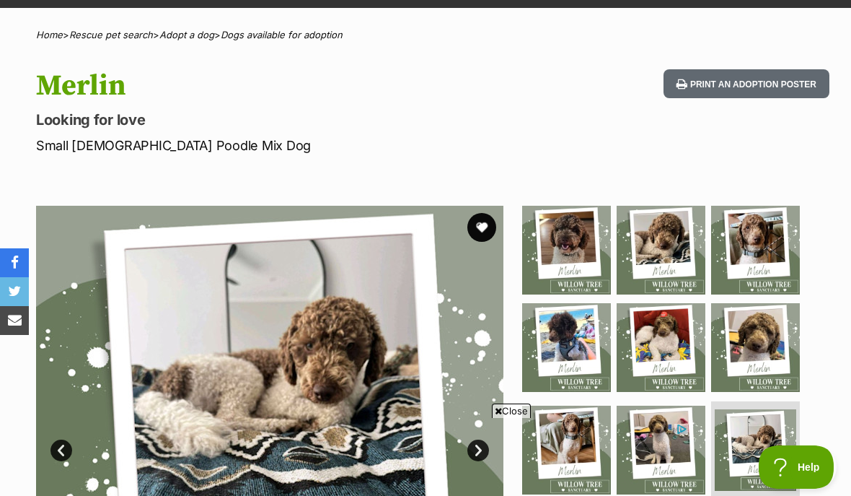
click at [473, 444] on link "Next" at bounding box center [479, 450] width 22 height 22
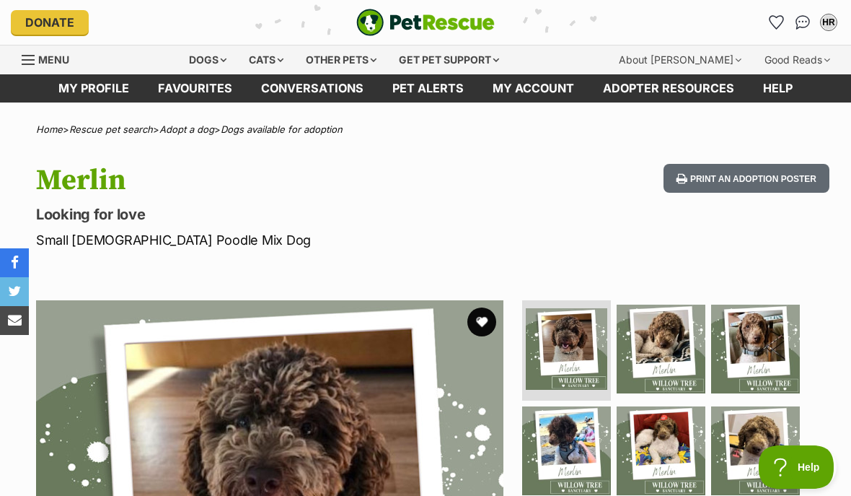
click at [100, 82] on link "My profile" at bounding box center [94, 88] width 100 height 28
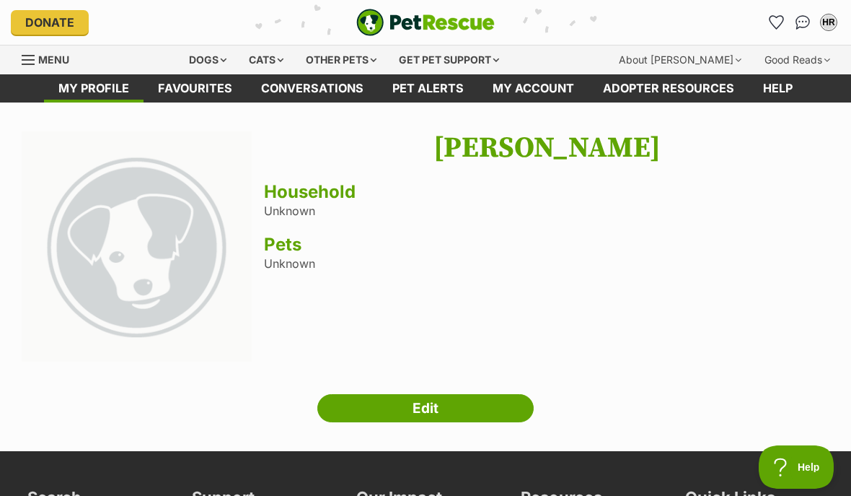
click at [307, 101] on link "Conversations" at bounding box center [312, 88] width 131 height 28
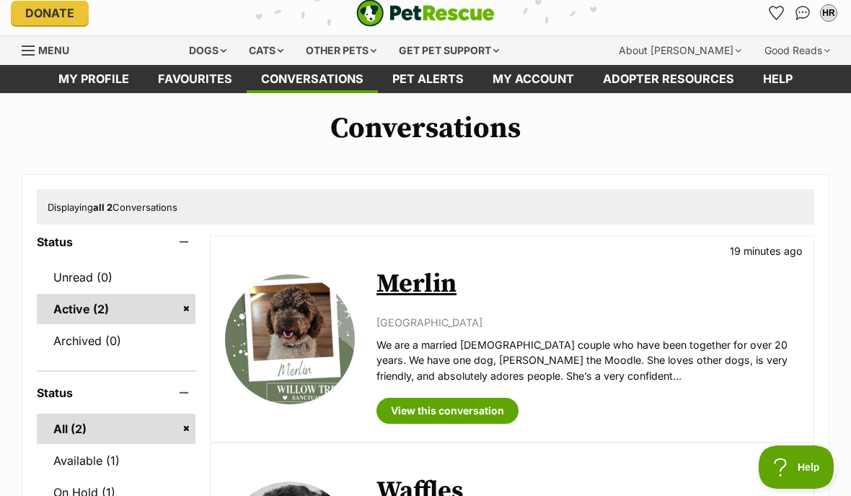
click at [438, 411] on link "View this conversation" at bounding box center [448, 411] width 142 height 26
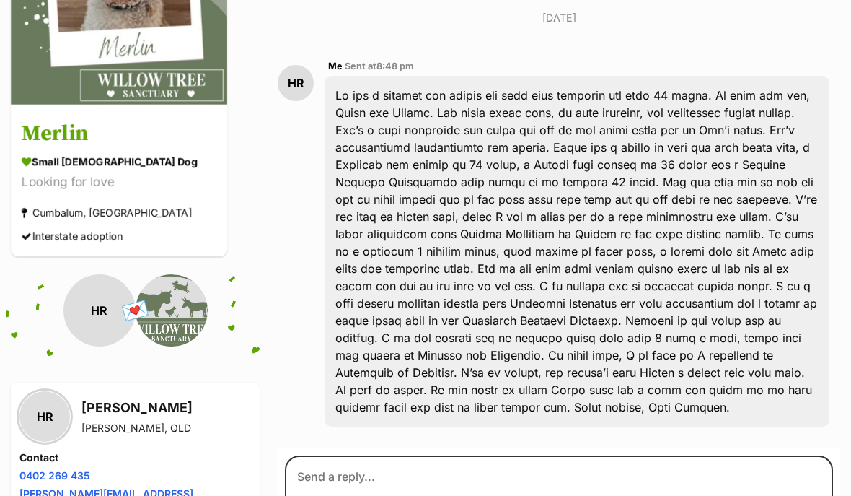
scroll to position [266, 0]
